Goal: Navigation & Orientation: Go to known website

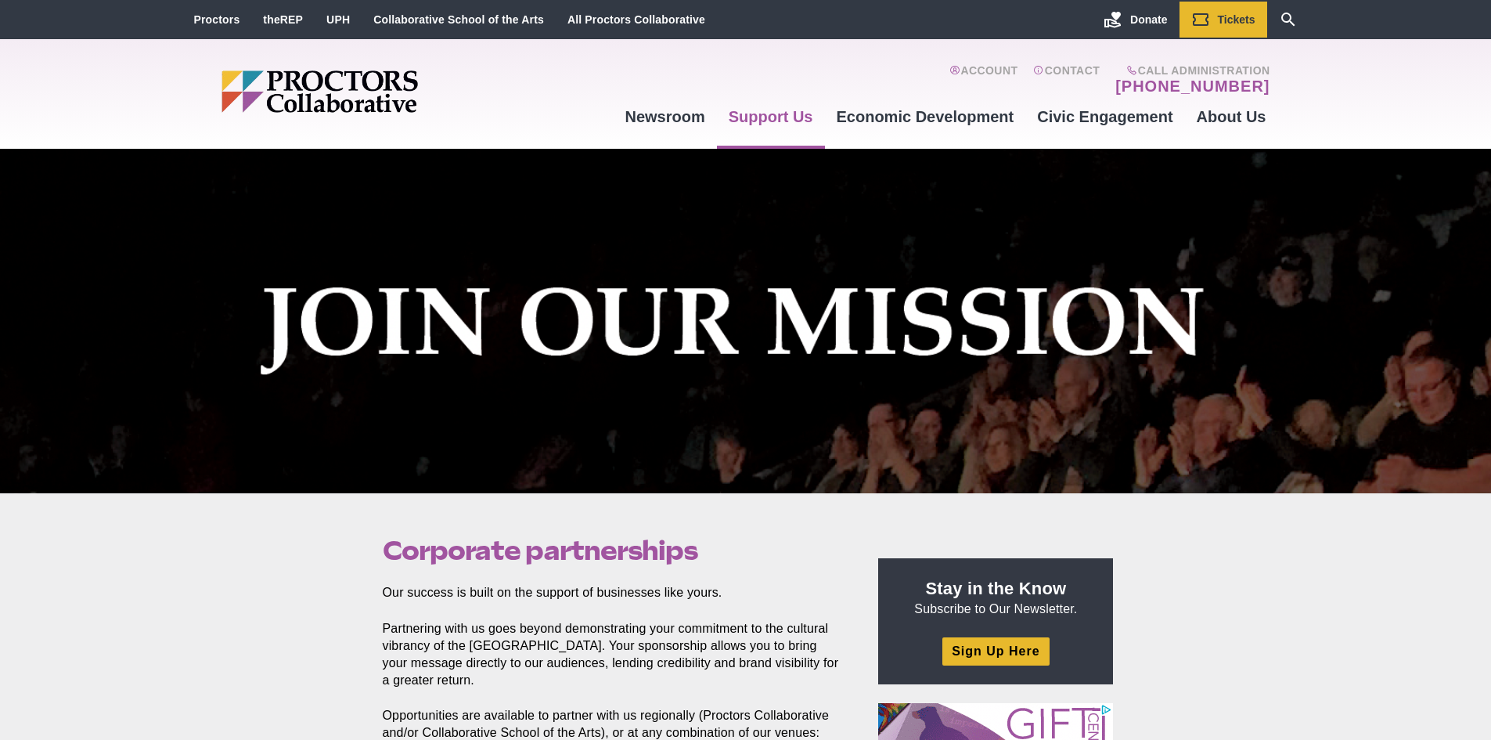
click at [387, 87] on img "Main site navigation and header" at bounding box center [379, 91] width 317 height 42
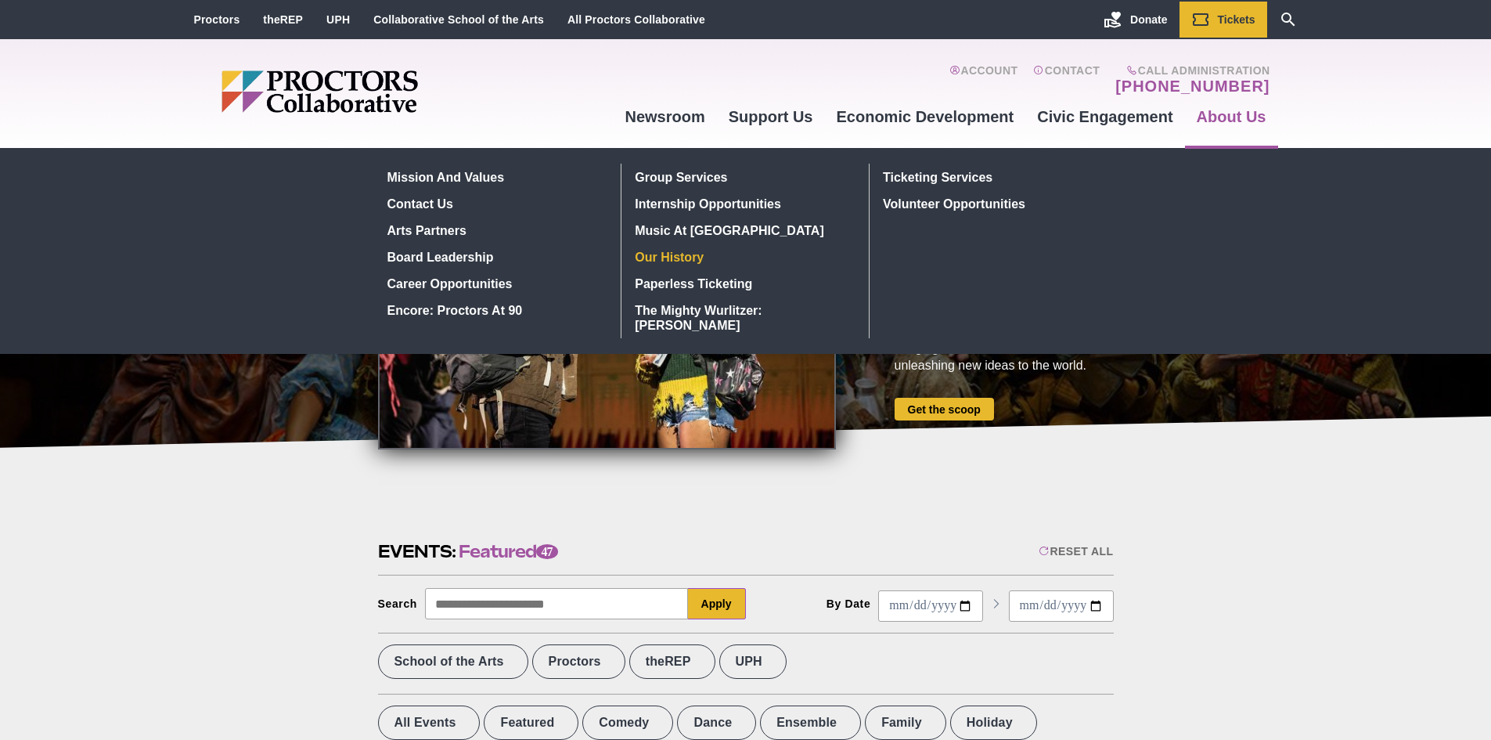
click at [680, 262] on link "Our history" at bounding box center [743, 256] width 228 height 27
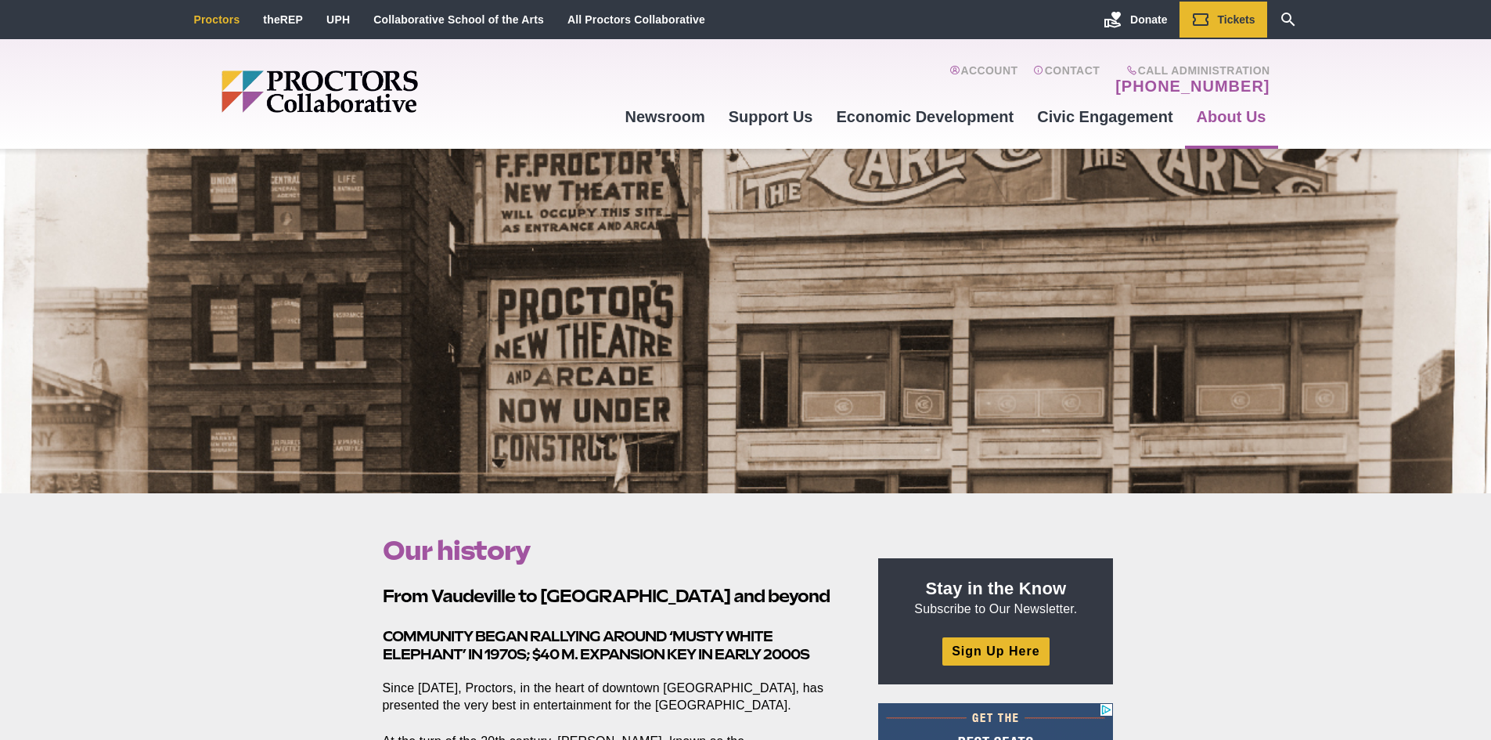
click at [206, 22] on link "Proctors" at bounding box center [217, 19] width 46 height 13
